Goal: Navigation & Orientation: Go to known website

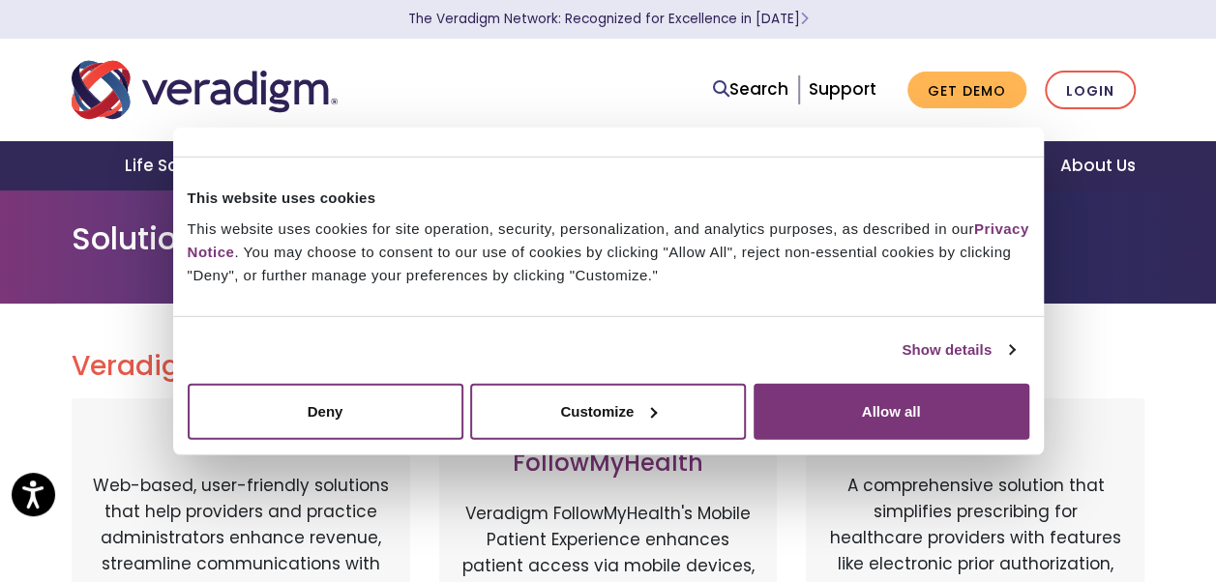
click at [689, 453] on div "Do not sell or share my personal information Deny Allow selection Customize All…" at bounding box center [608, 411] width 870 height 85
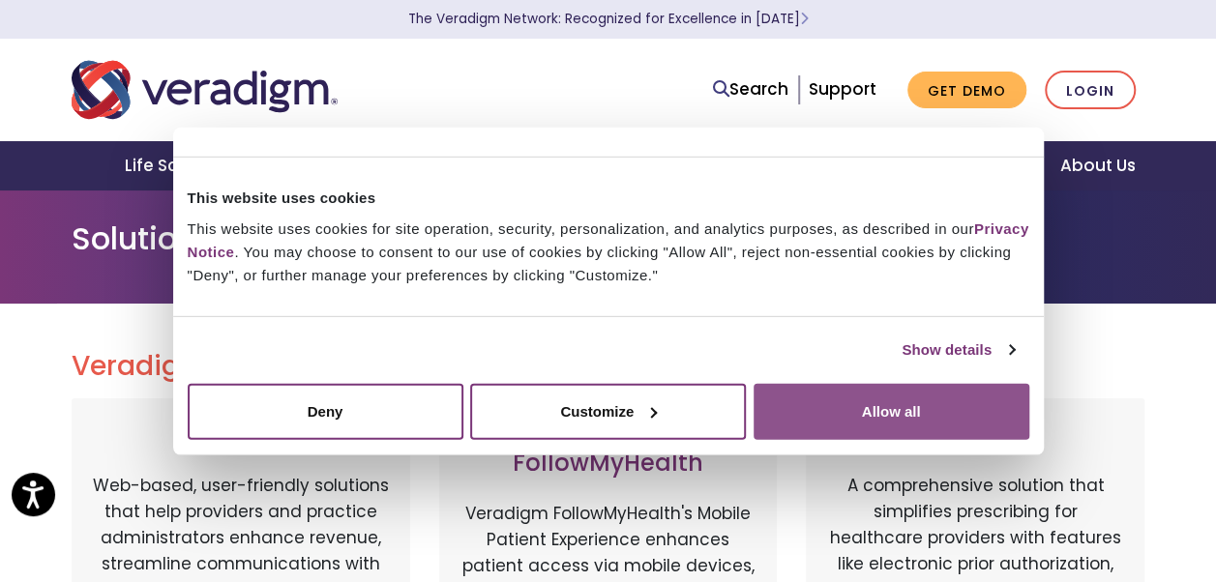
click at [836, 433] on button "Allow all" at bounding box center [891, 411] width 276 height 56
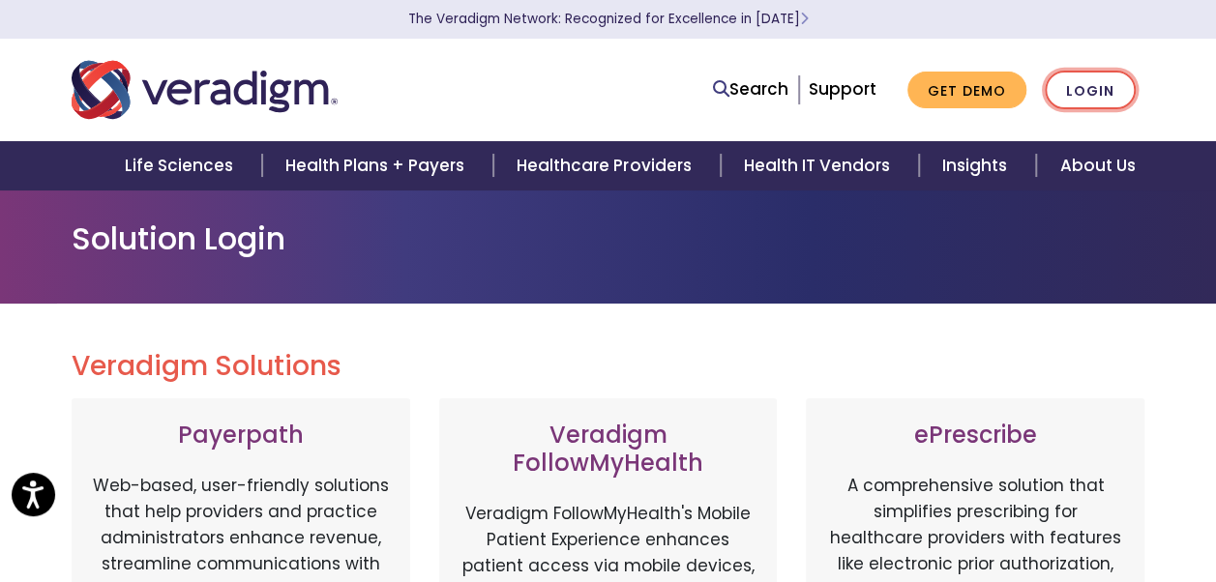
click at [1076, 99] on link "Login" at bounding box center [1090, 91] width 91 height 40
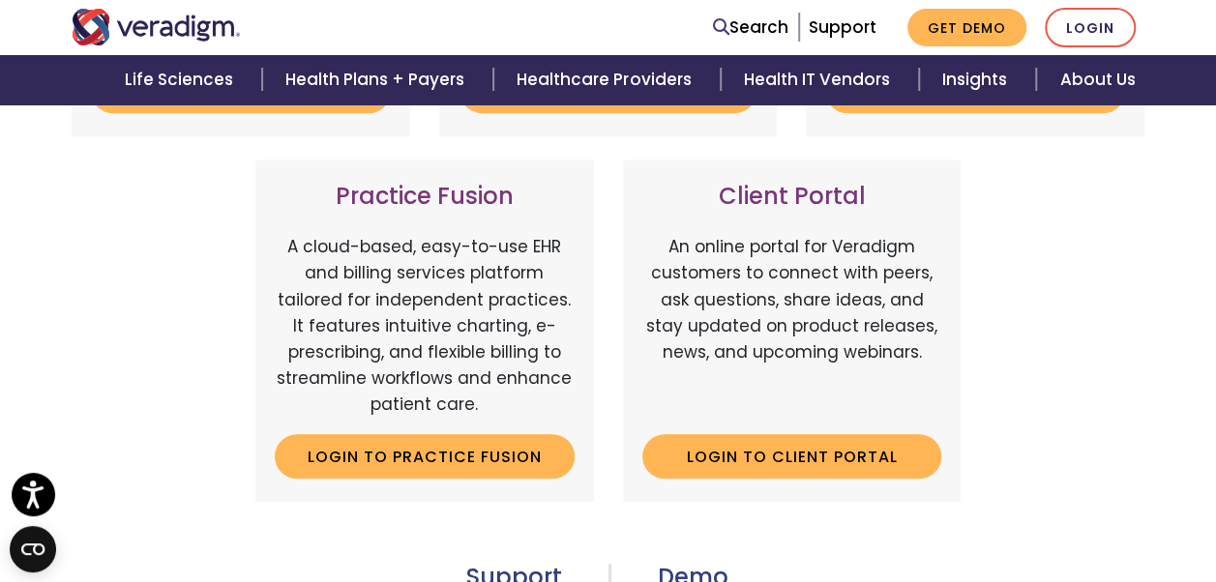
scroll to position [677, 0]
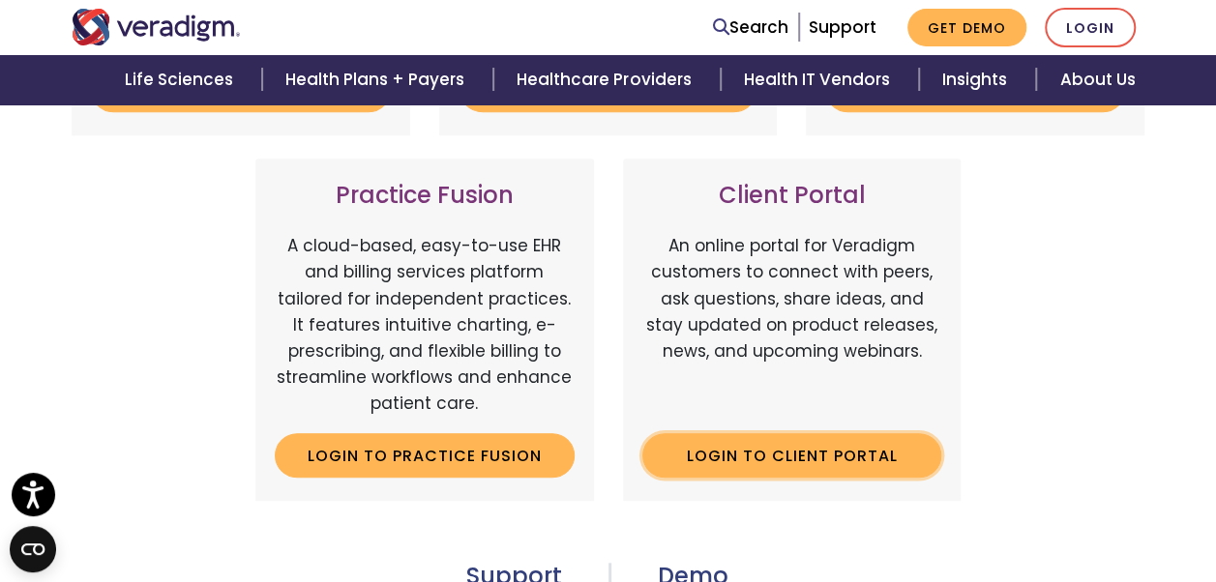
click at [824, 440] on link "Login to Client Portal" at bounding box center [792, 455] width 300 height 44
